Goal: Obtain resource: Download file/media

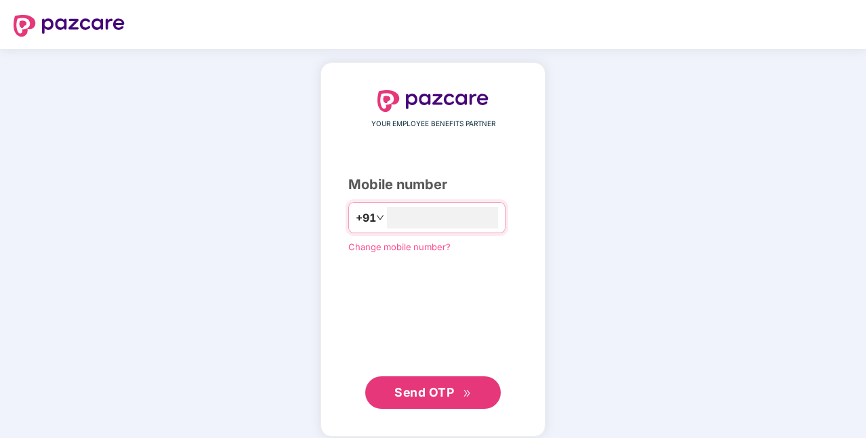
type input "**********"
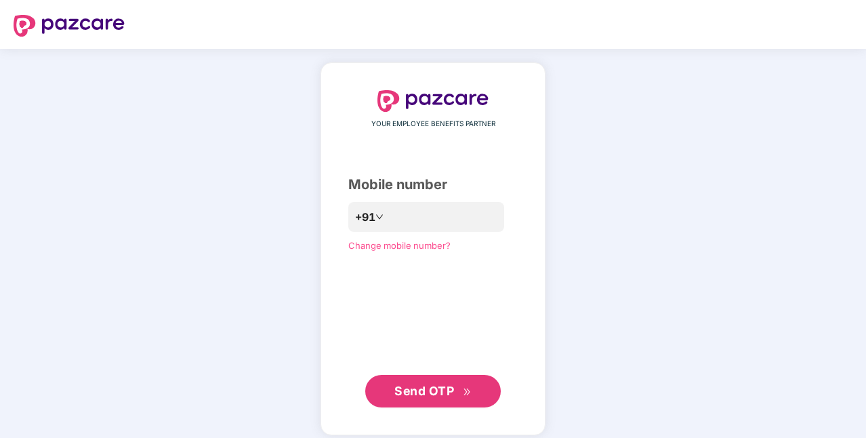
click at [398, 378] on button "Send OTP" at bounding box center [432, 391] width 135 height 33
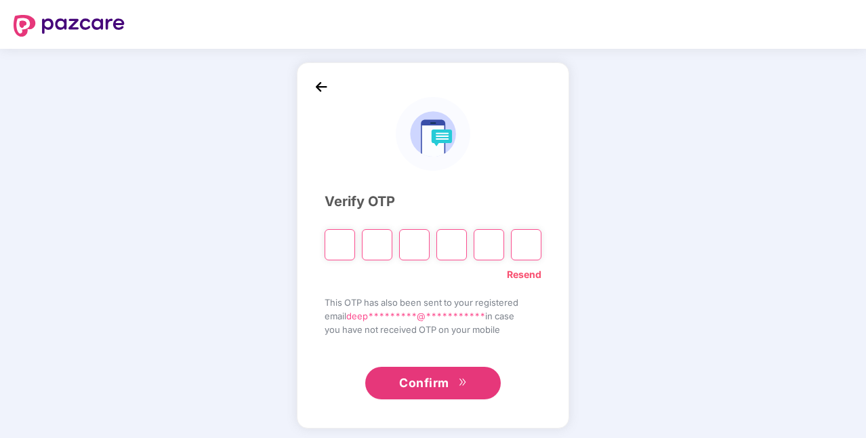
type input "*"
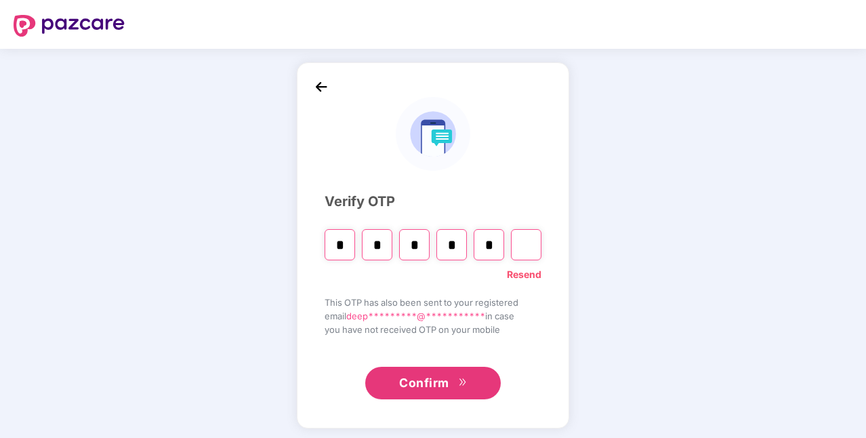
type input "*"
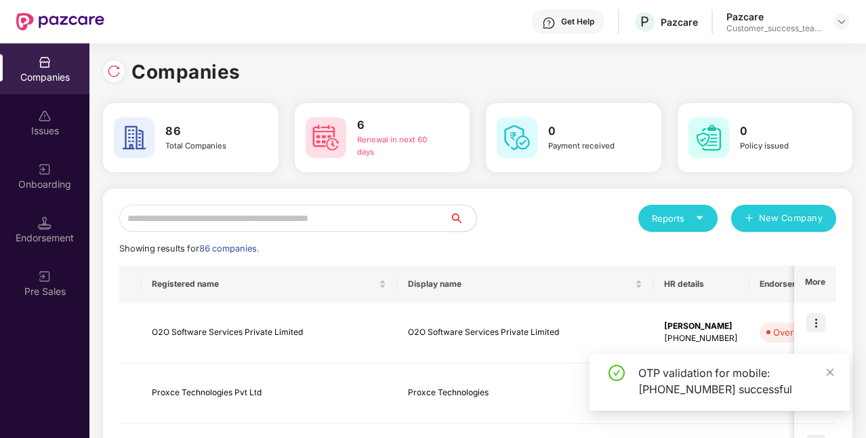
click at [387, 223] on input "text" at bounding box center [284, 218] width 330 height 27
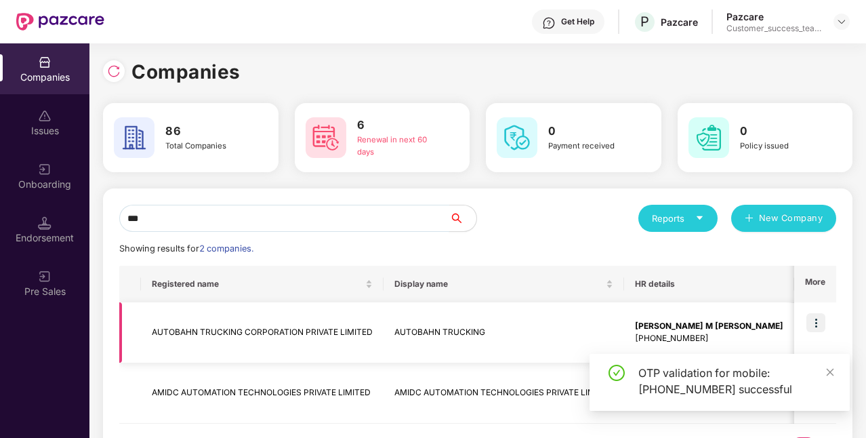
type input "***"
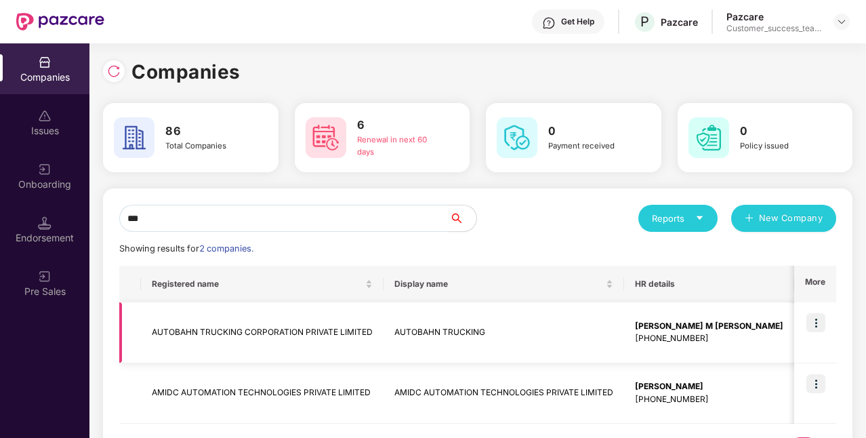
click at [332, 331] on td "AUTOBAHN TRUCKING CORPORATION PRIVATE LIMITED" at bounding box center [262, 332] width 243 height 61
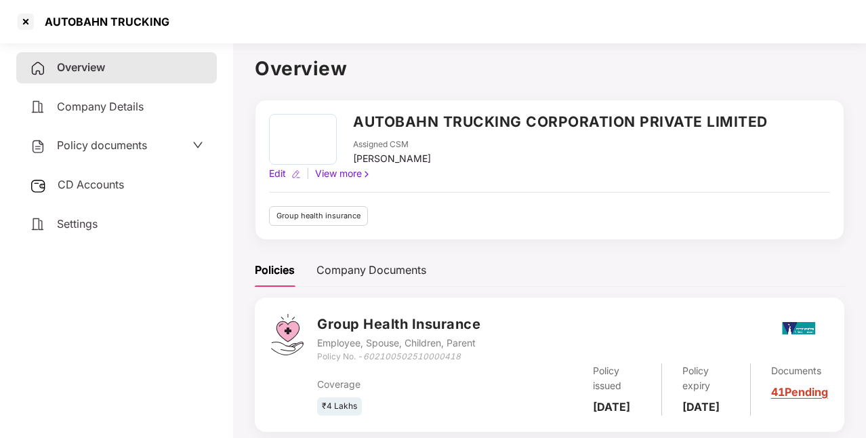
click at [106, 141] on span "Policy documents" at bounding box center [102, 145] width 90 height 14
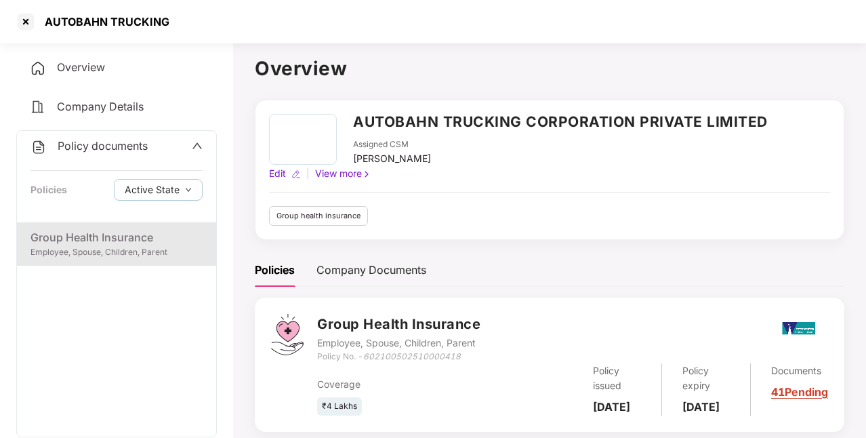
click at [89, 232] on div "Group Health Insurance" at bounding box center [116, 237] width 172 height 17
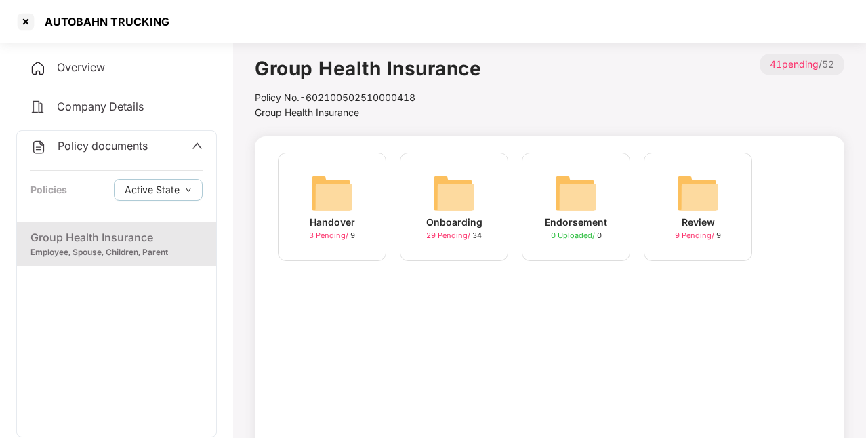
click at [452, 221] on div "Onboarding" at bounding box center [454, 222] width 56 height 15
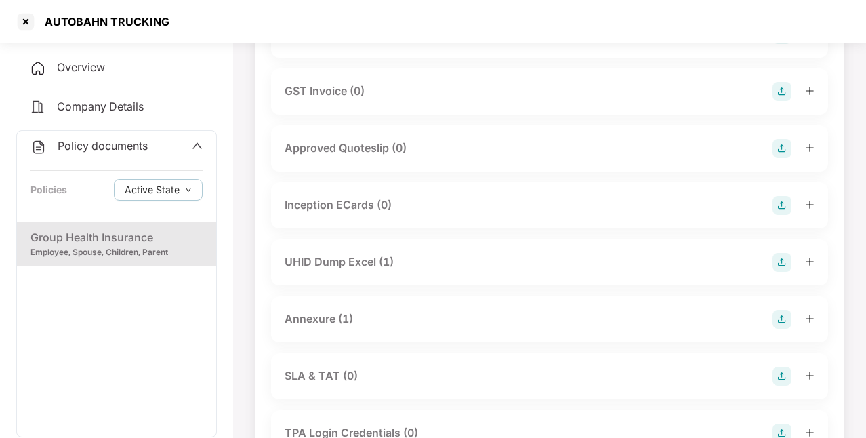
scroll to position [486, 0]
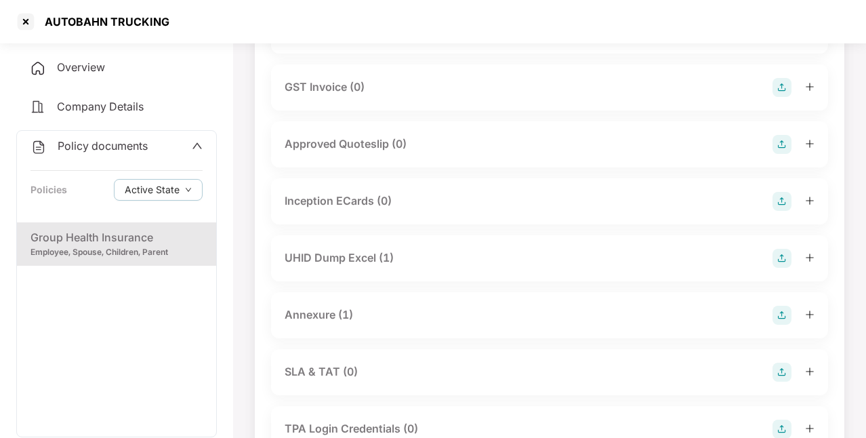
click at [375, 260] on div "UHID Dump Excel (1)" at bounding box center [339, 257] width 109 height 17
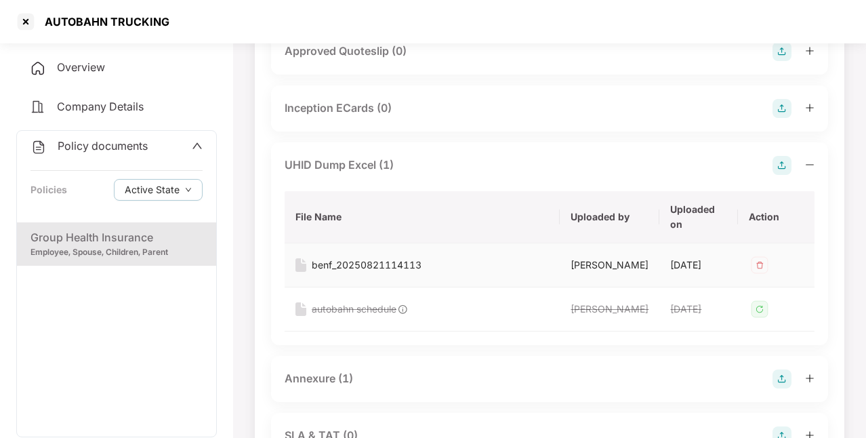
scroll to position [584, 0]
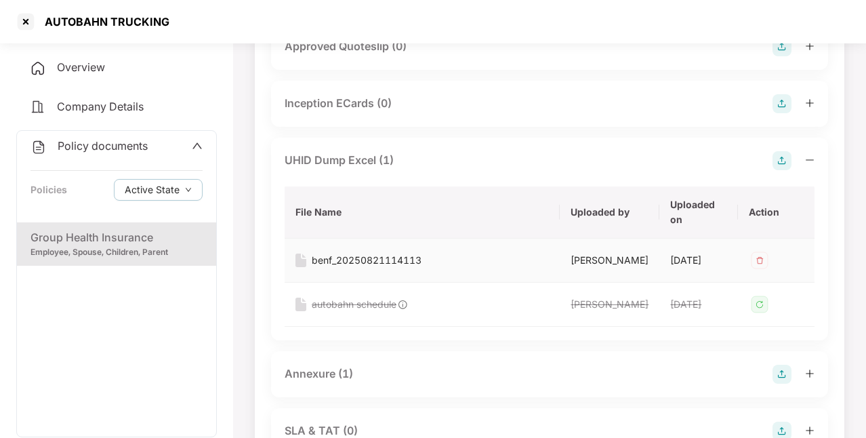
click at [372, 261] on div "benf_20250821114113" at bounding box center [367, 260] width 110 height 15
